Goal: Obtain resource: Download file/media

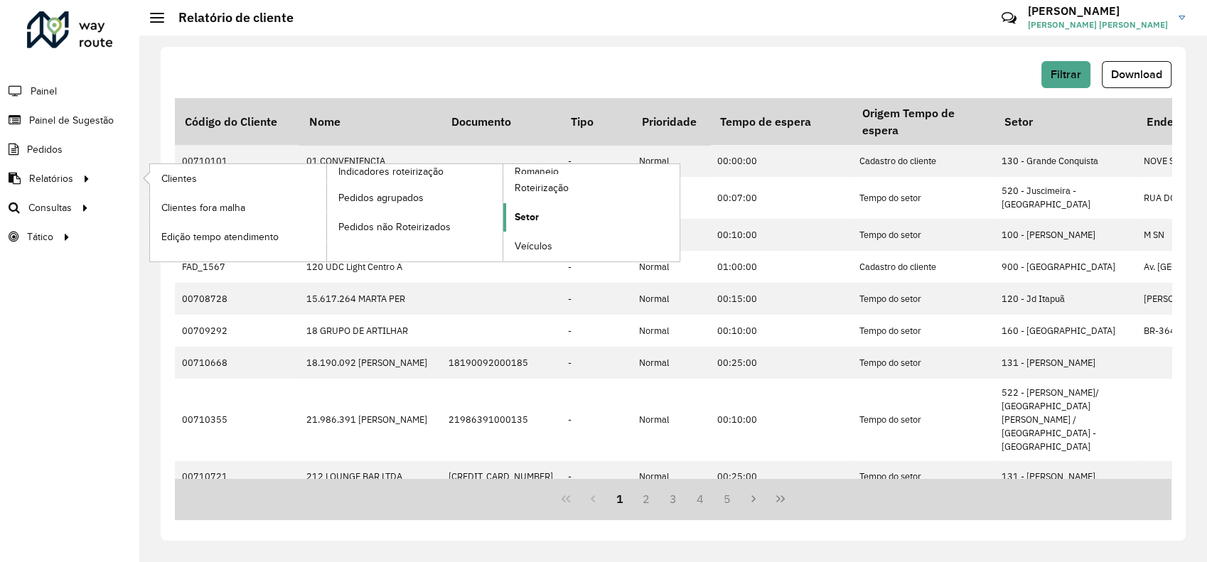
click at [541, 217] on link "Setor" at bounding box center [591, 217] width 176 height 28
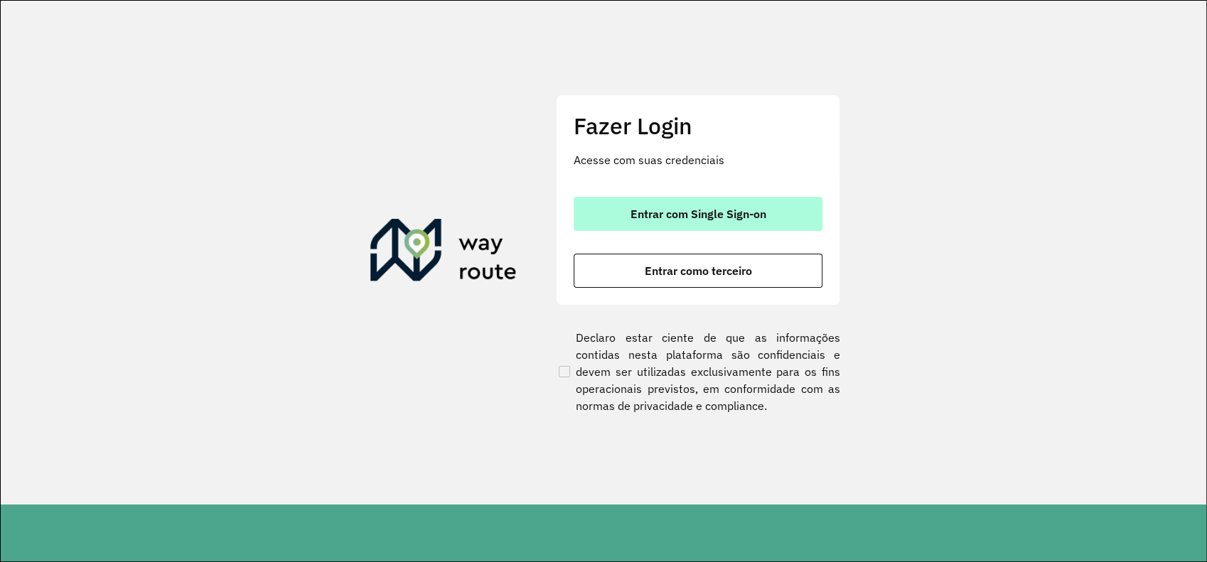
click at [679, 211] on span "Entrar com Single Sign-on" at bounding box center [698, 213] width 136 height 11
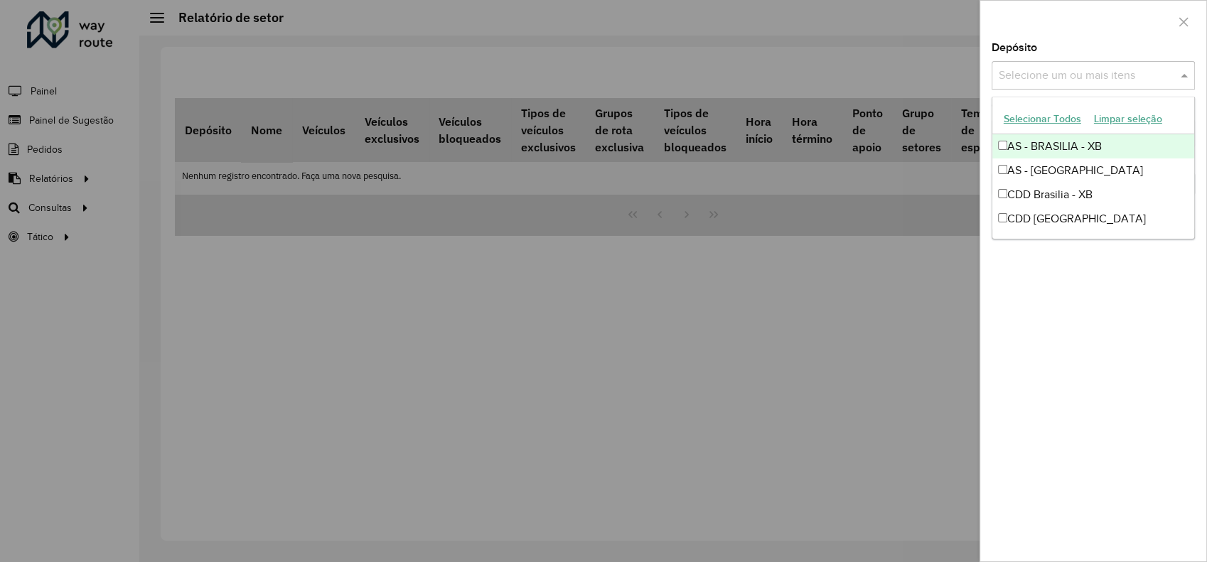
click at [1108, 77] on input "text" at bounding box center [1086, 76] width 182 height 17
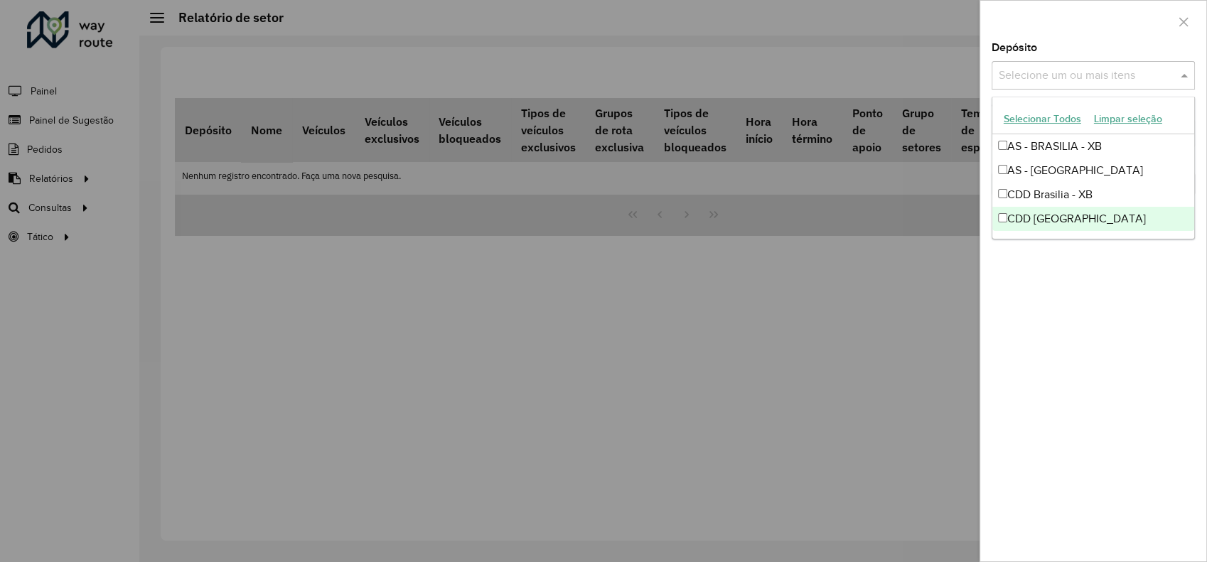
drag, startPoint x: 1069, startPoint y: 217, endPoint x: 1072, endPoint y: 229, distance: 11.9
click at [1069, 219] on div "CDD Rondonópolis" at bounding box center [1093, 219] width 202 height 24
click at [1089, 268] on div "Depósito Selecione um ou mais itens CDD Rondonópolis × × Grupo de Depósito Sele…" at bounding box center [1093, 302] width 226 height 519
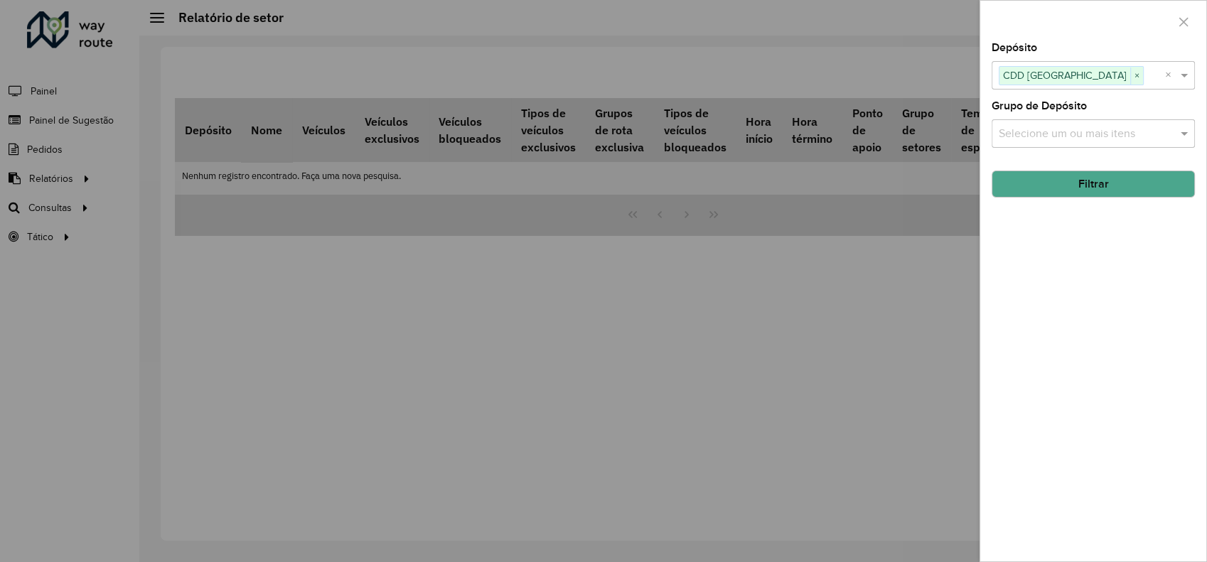
click at [1105, 181] on button "Filtrar" at bounding box center [1092, 184] width 203 height 27
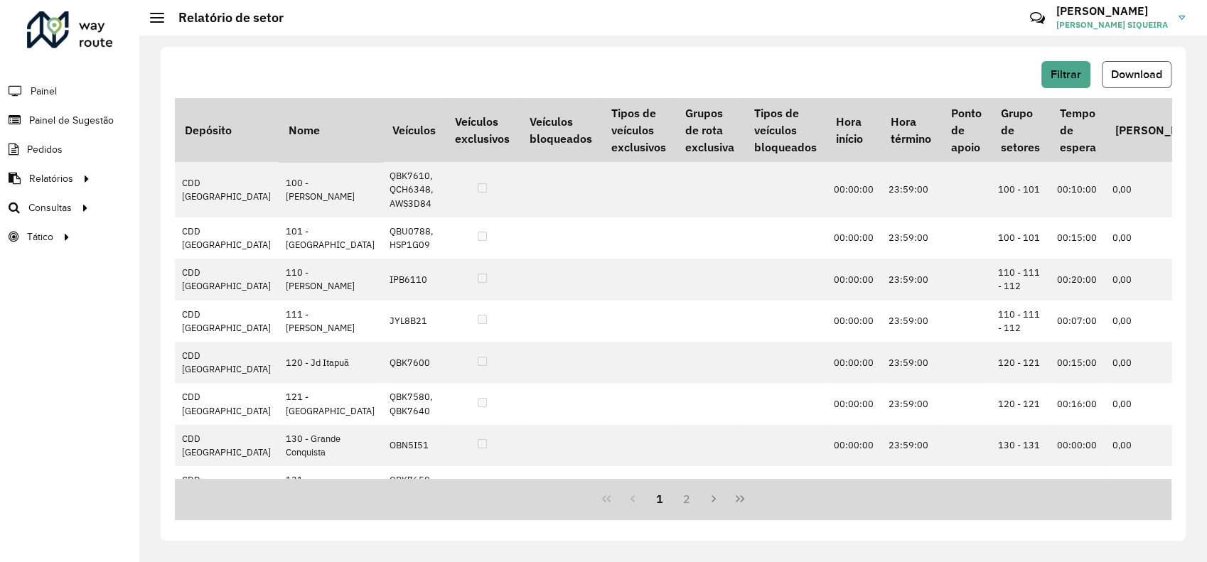
click at [1118, 74] on span "Download" at bounding box center [1136, 74] width 51 height 12
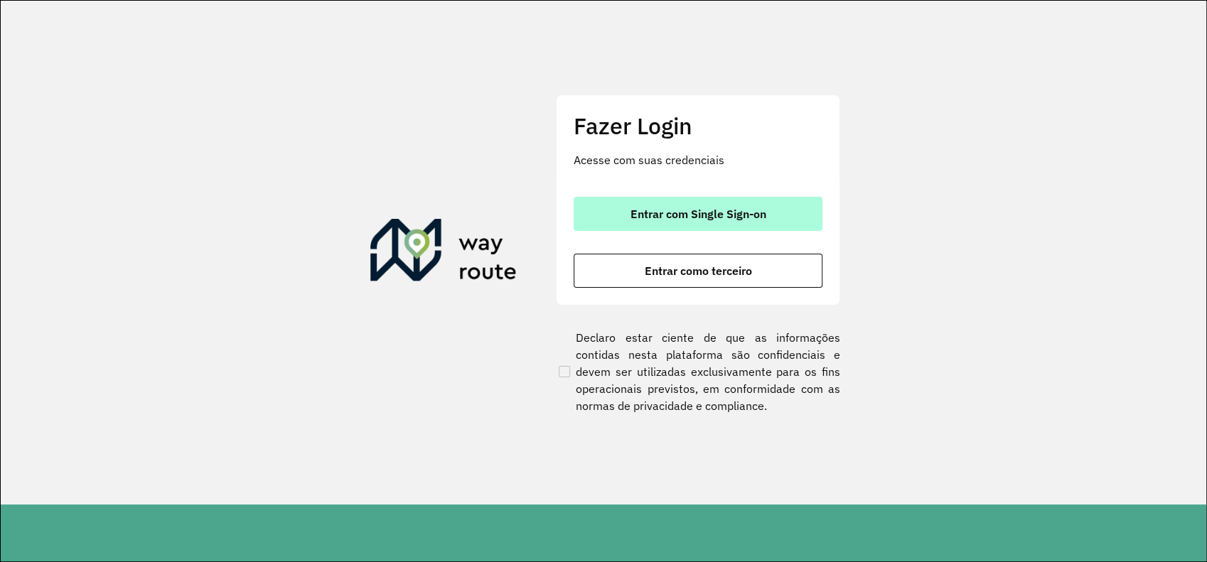
click at [682, 218] on span "Entrar com Single Sign-on" at bounding box center [698, 213] width 136 height 11
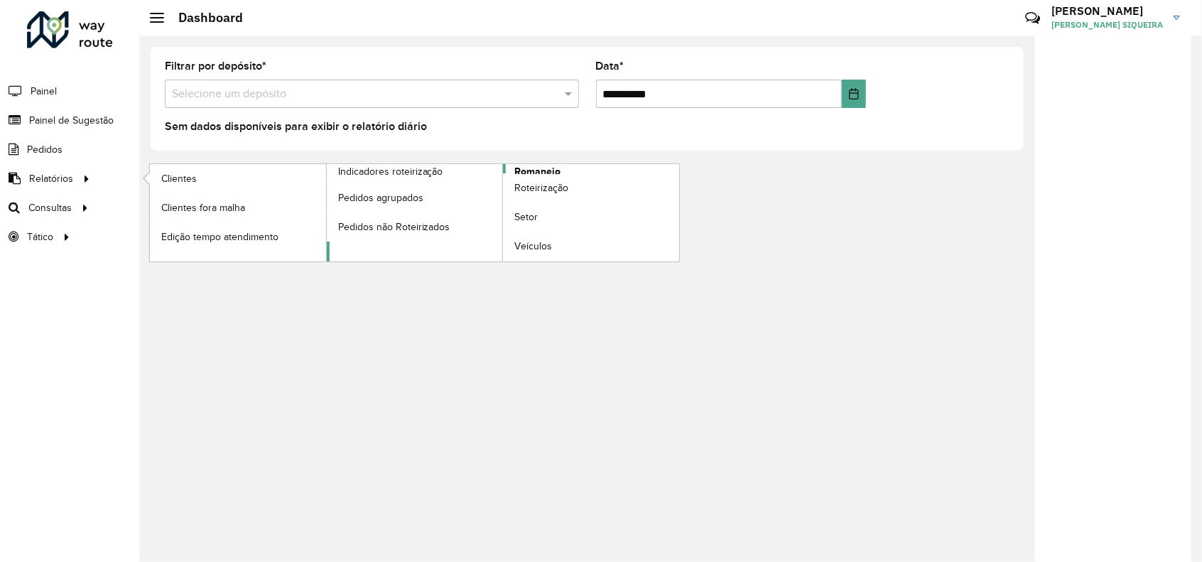
click at [549, 171] on span "Romaneio" at bounding box center [537, 171] width 46 height 15
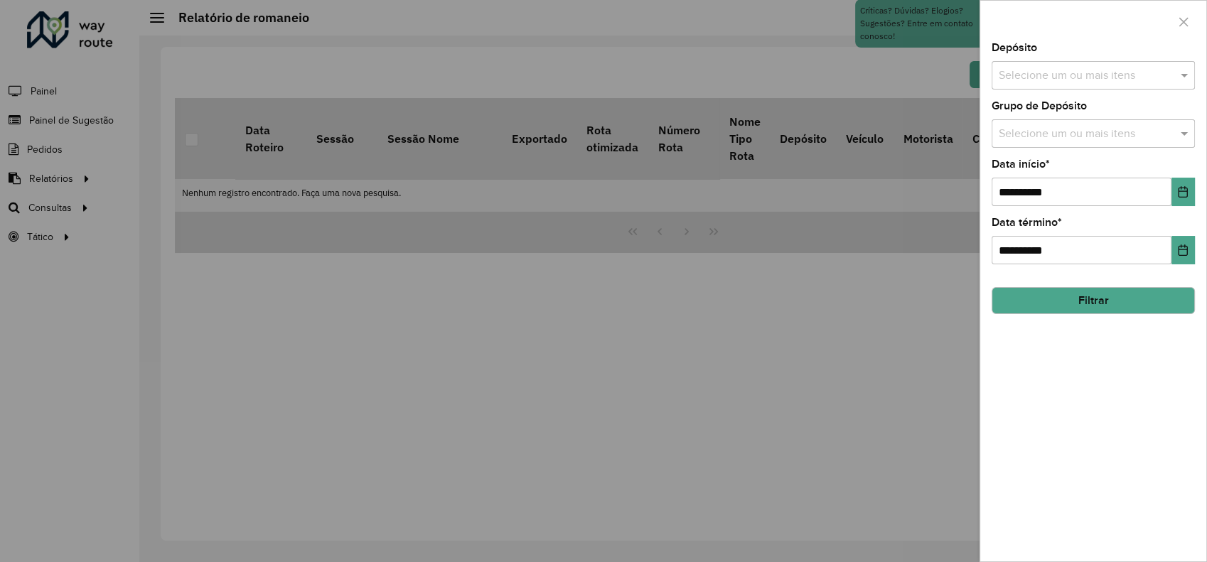
click at [1079, 72] on input "text" at bounding box center [1086, 76] width 182 height 17
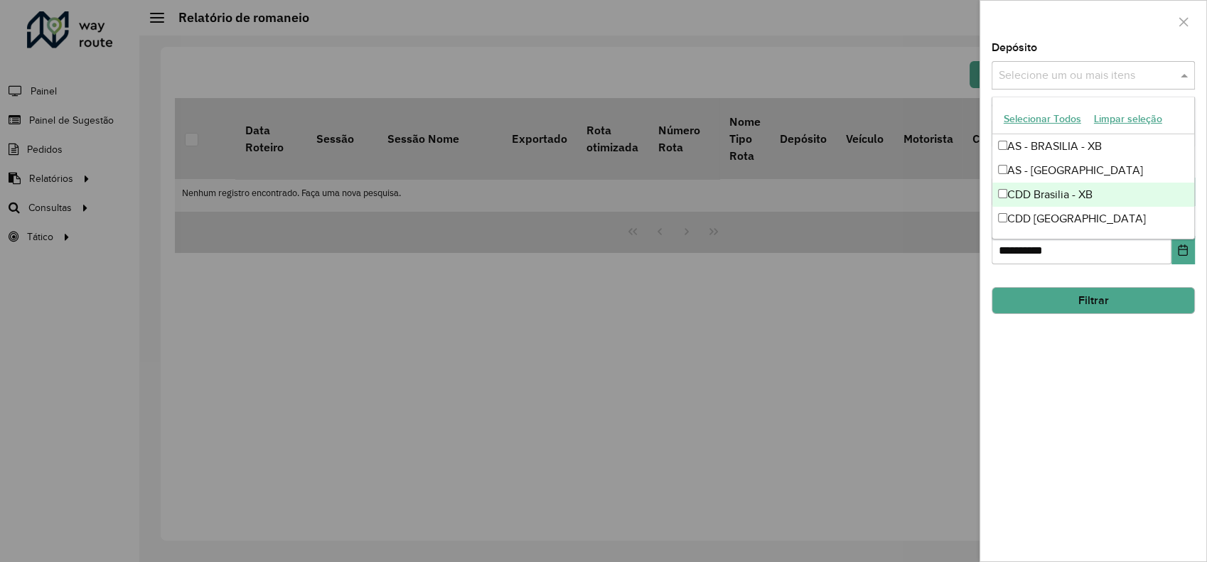
click at [1068, 216] on div "CDD [GEOGRAPHIC_DATA]" at bounding box center [1093, 219] width 202 height 24
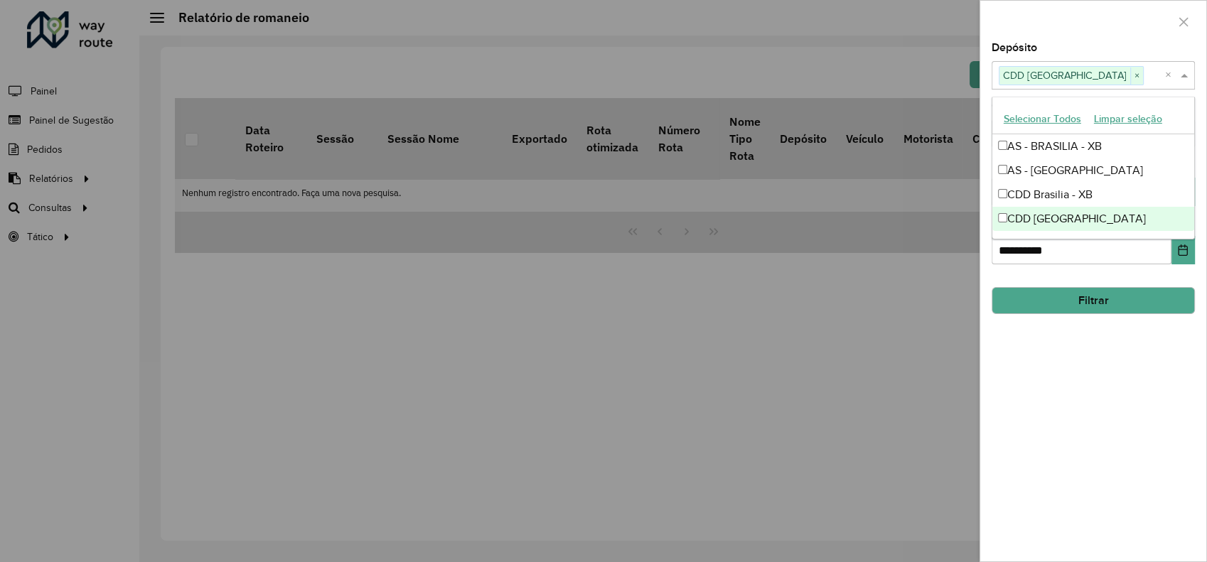
click at [1063, 297] on button "Filtrar" at bounding box center [1092, 300] width 203 height 27
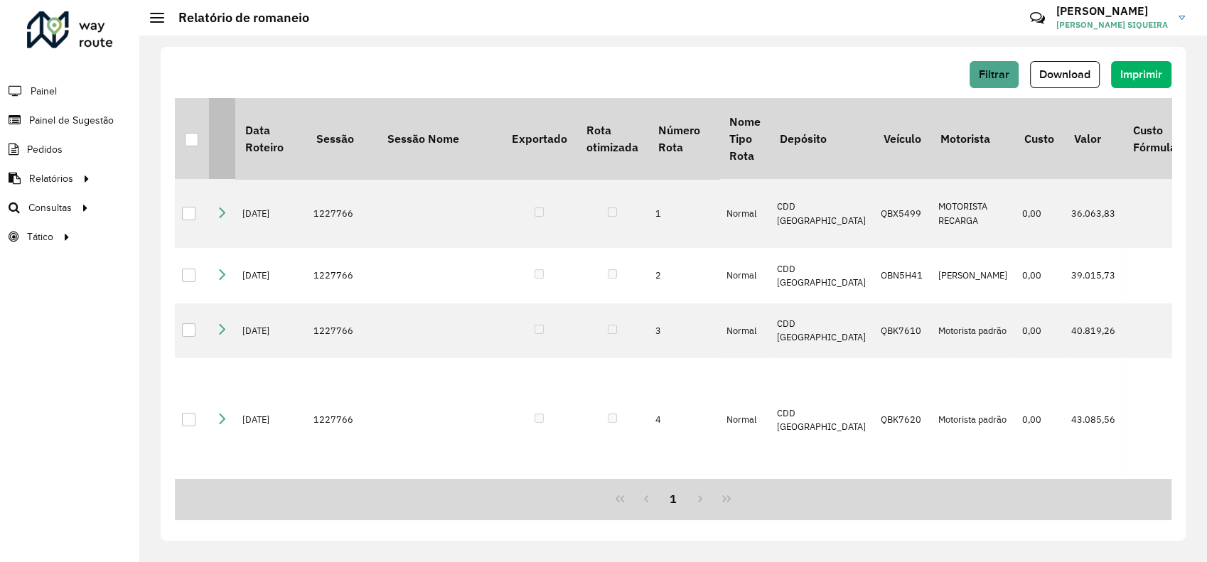
drag, startPoint x: 1053, startPoint y: 76, endPoint x: 222, endPoint y: 136, distance: 832.9
click at [227, 136] on div "Filtrar Download Imprimir Data Roteiro Sessão Sessão Nome Exportado Rota otimiz…" at bounding box center [673, 294] width 1025 height 494
click at [182, 139] on th at bounding box center [192, 138] width 34 height 81
click at [190, 141] on div at bounding box center [192, 140] width 14 height 14
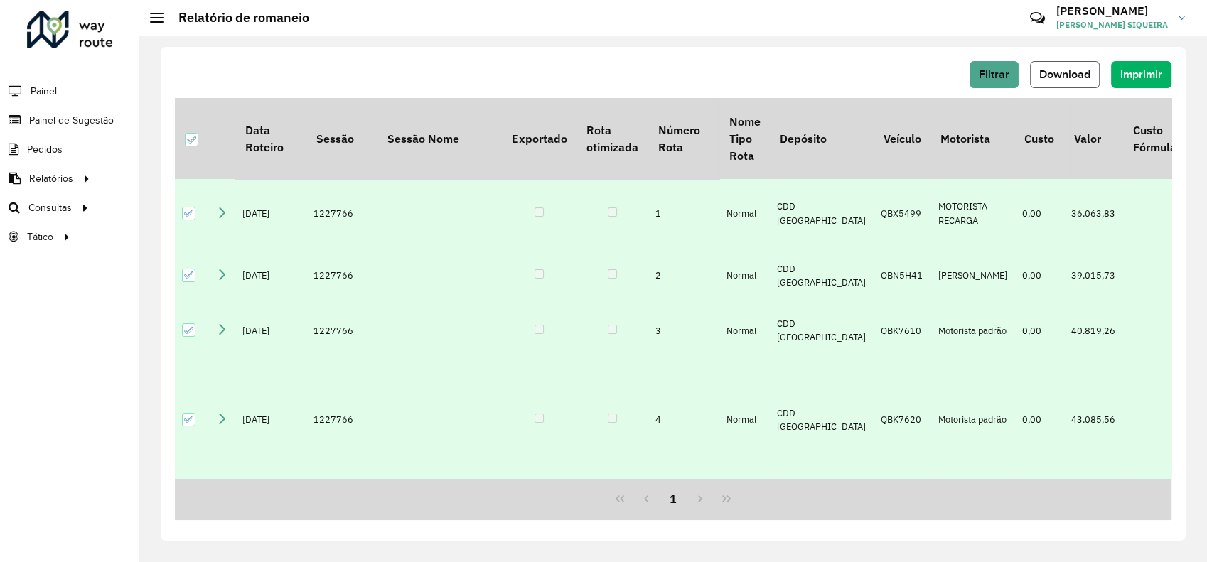
click at [1066, 75] on span "Download" at bounding box center [1064, 74] width 51 height 12
